Goal: Find specific page/section: Find specific page/section

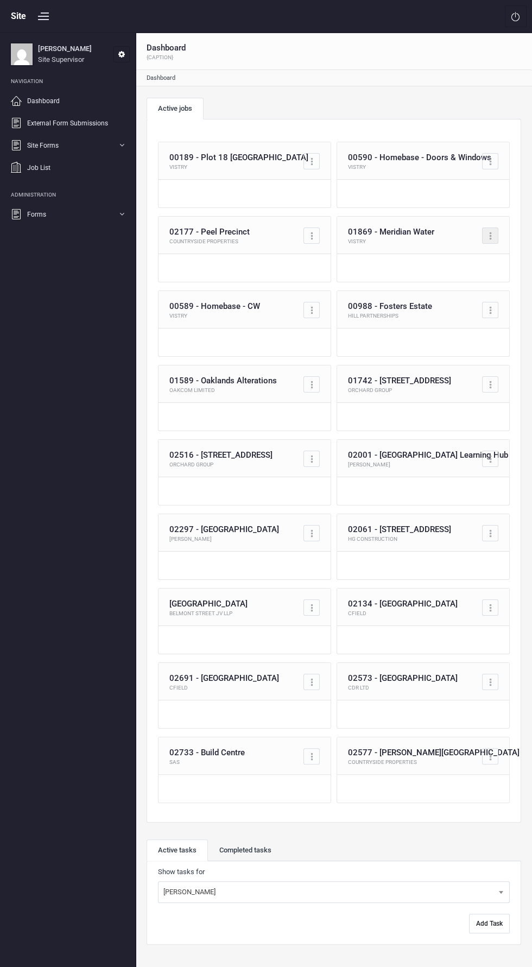
click at [490, 237] on div at bounding box center [491, 236] width 2 height 2
click at [466, 269] on link "Go to job" at bounding box center [443, 262] width 107 height 22
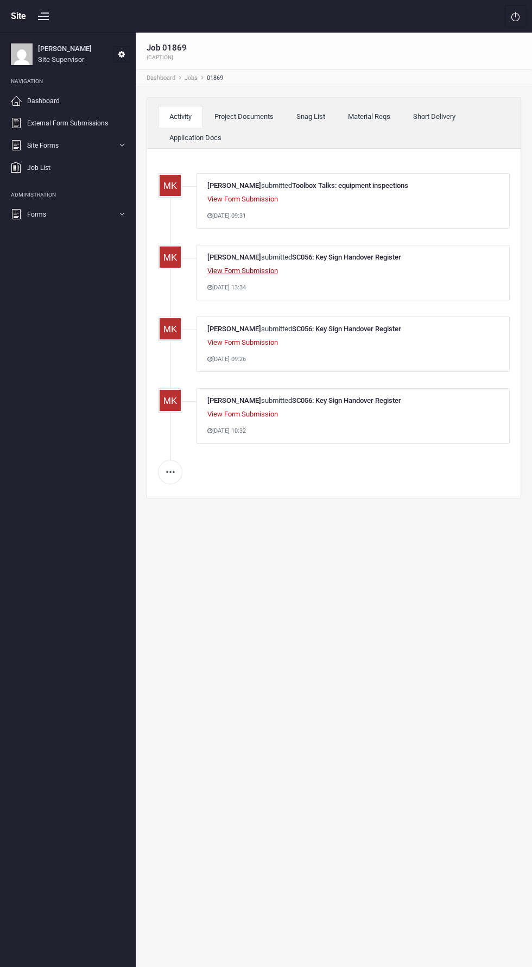
click at [262, 270] on link "View Form Submission" at bounding box center [242, 270] width 71 height 8
click at [240, 340] on link "View Form Submission" at bounding box center [242, 342] width 71 height 8
click at [231, 410] on link "View Form Submission" at bounding box center [242, 414] width 71 height 8
click at [249, 118] on link "Project Documents" at bounding box center [244, 117] width 82 height 22
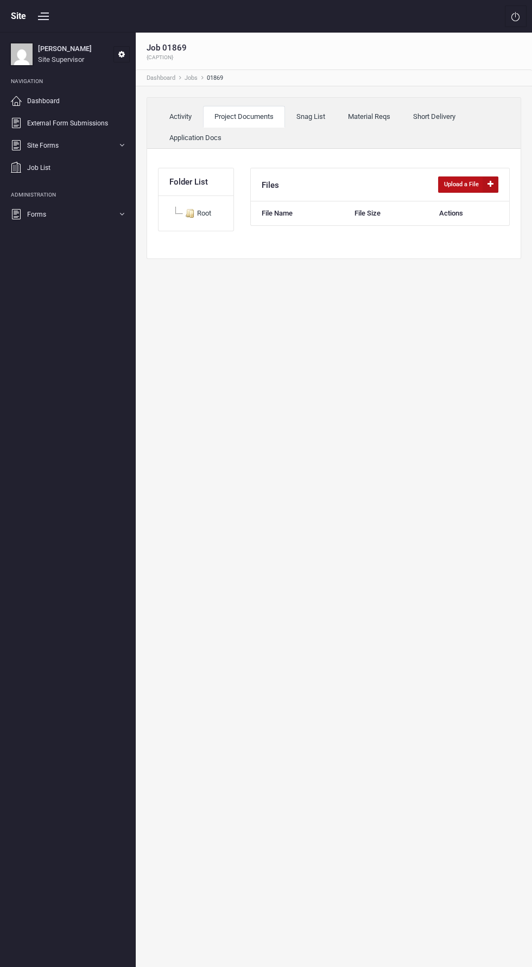
click at [320, 118] on link "Snag List" at bounding box center [311, 117] width 52 height 22
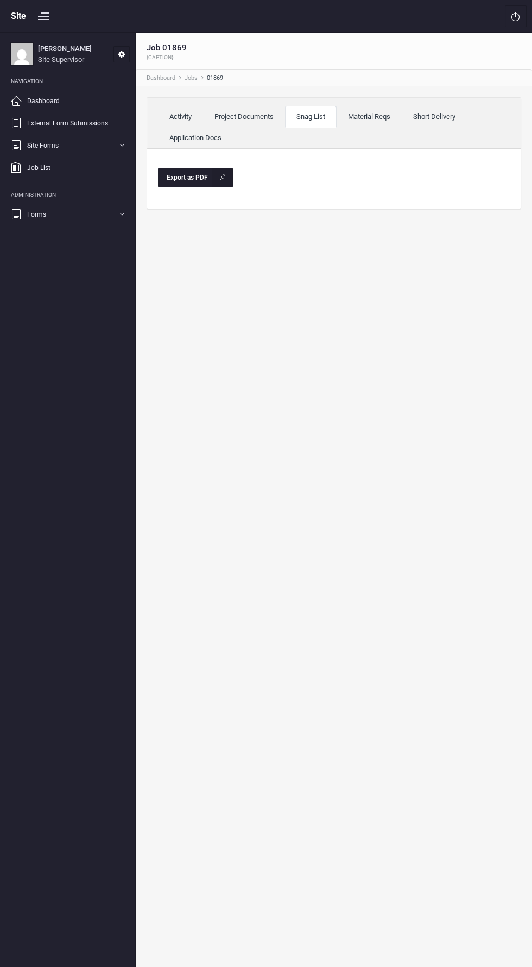
click at [371, 111] on link "Material Reqs" at bounding box center [369, 117] width 65 height 22
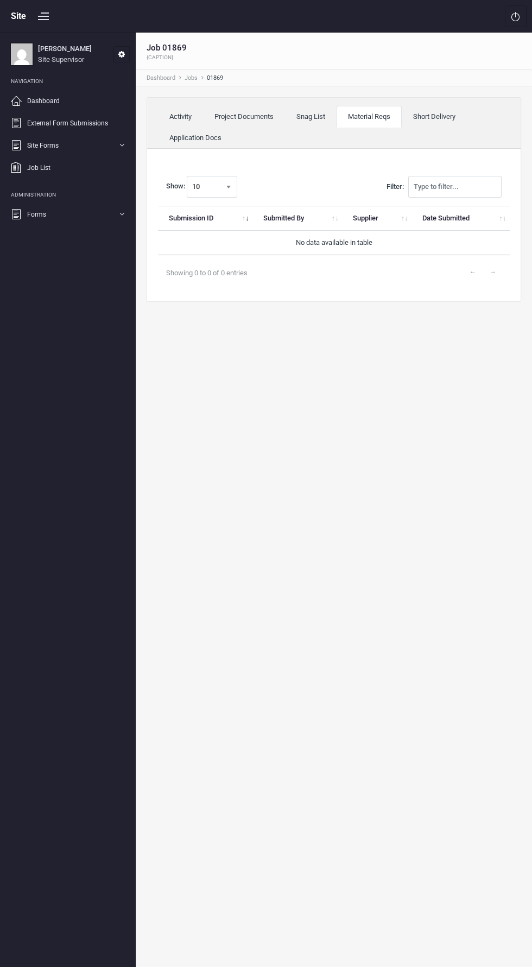
click at [452, 116] on link "Short Delivery" at bounding box center [434, 117] width 65 height 22
click at [177, 117] on link "Activity" at bounding box center [180, 117] width 45 height 22
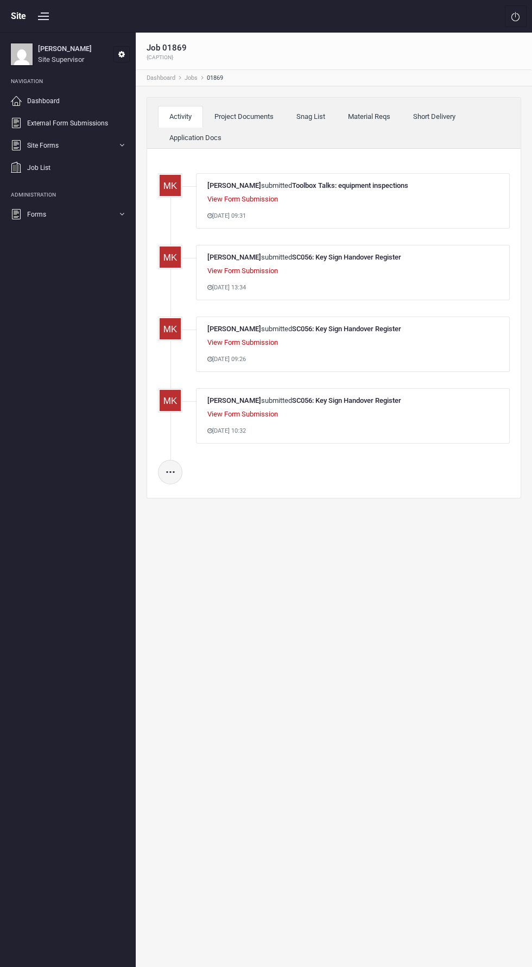
click at [170, 465] on link "..." at bounding box center [170, 472] width 24 height 24
click at [84, 105] on link "Dashboard" at bounding box center [67, 101] width 124 height 22
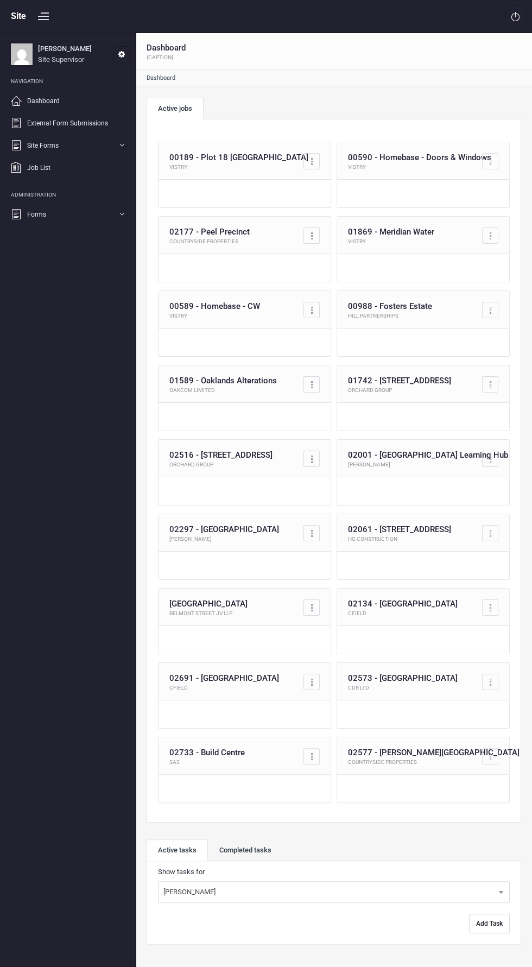
click at [56, 73] on li "Navigation" at bounding box center [67, 79] width 124 height 16
click at [35, 42] on div "[PERSON_NAME] Site Supervisor My Account Log out" at bounding box center [67, 54] width 124 height 33
click at [59, 56] on span "Site Supervisor" at bounding box center [61, 59] width 46 height 8
click at [121, 53] on span at bounding box center [121, 54] width 15 height 11
click at [86, 87] on link "My Account" at bounding box center [75, 80] width 107 height 22
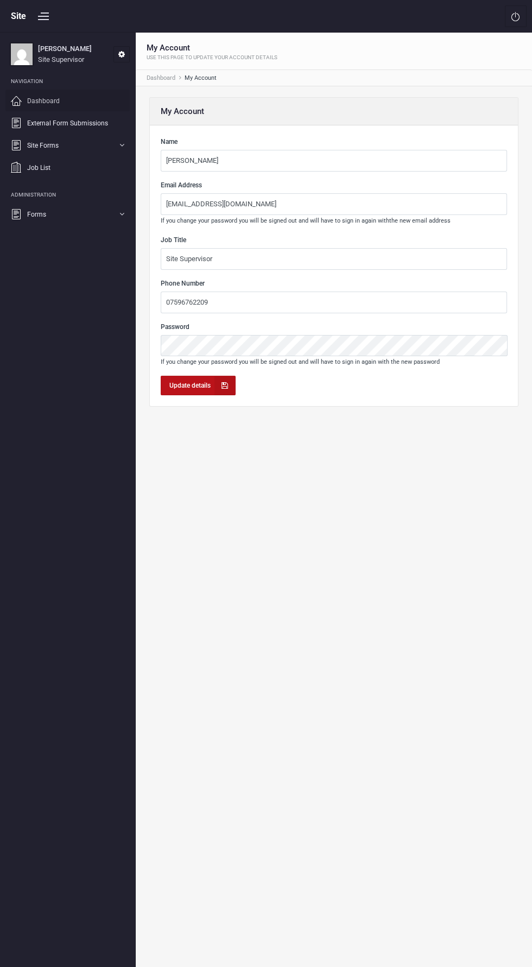
click at [85, 97] on link "Dashboard" at bounding box center [67, 101] width 124 height 22
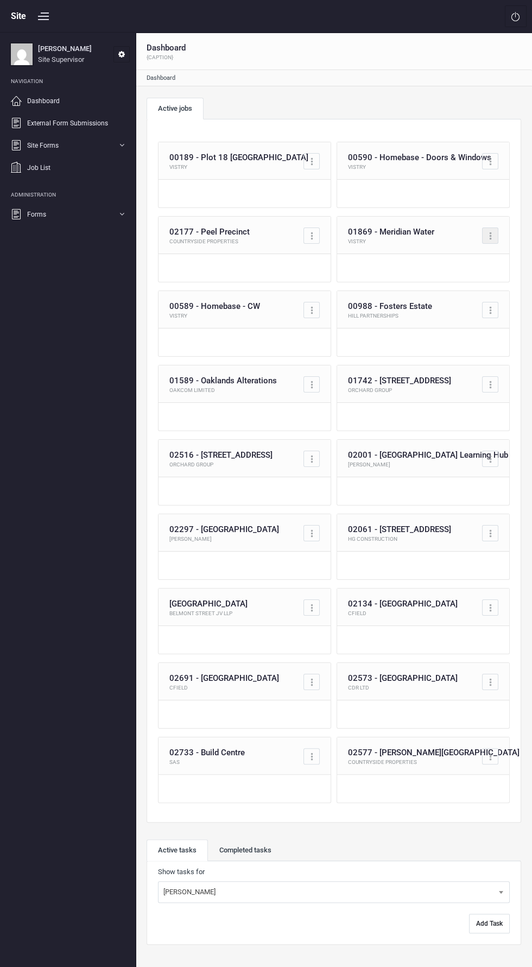
click at [490, 235] on div at bounding box center [491, 236] width 2 height 2
click at [434, 257] on link "Go to job" at bounding box center [443, 262] width 107 height 22
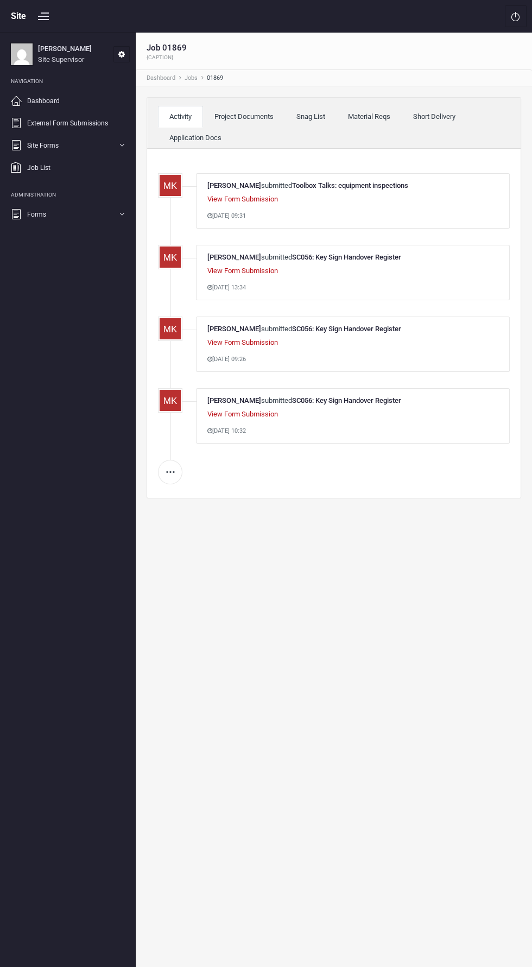
click at [441, 116] on link "Short Delivery" at bounding box center [434, 117] width 65 height 22
